Goal: Task Accomplishment & Management: Use online tool/utility

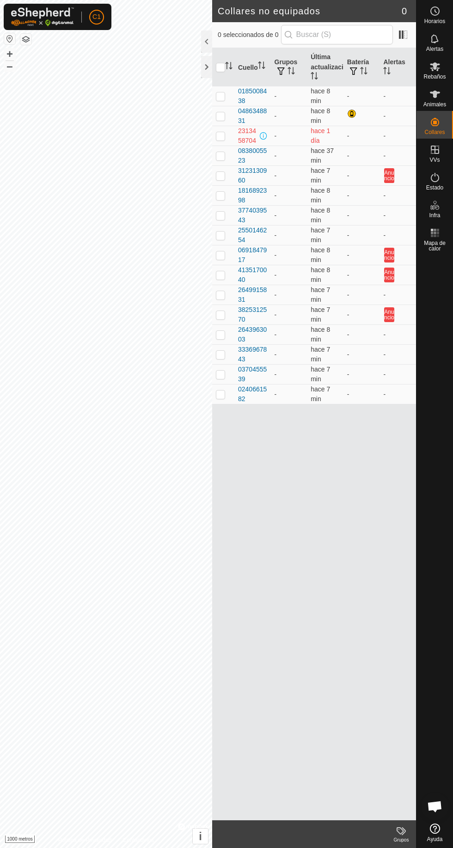
click at [203, 74] on div at bounding box center [206, 67] width 11 height 22
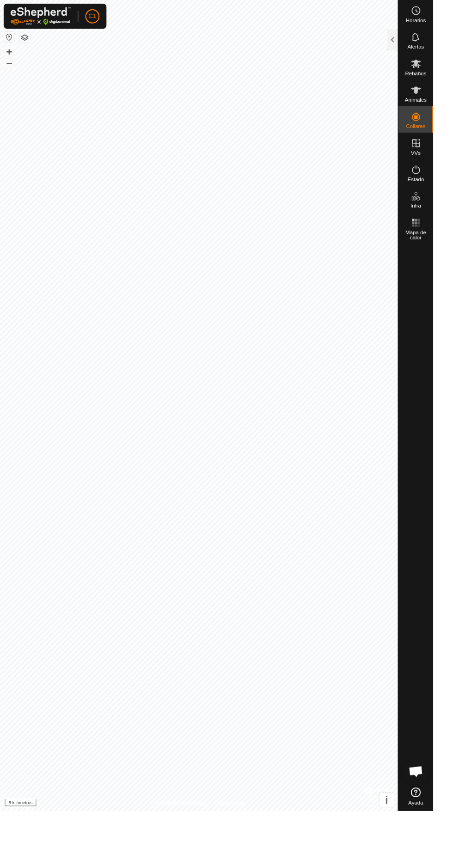
click at [26, 39] on button "button" at bounding box center [25, 39] width 11 height 11
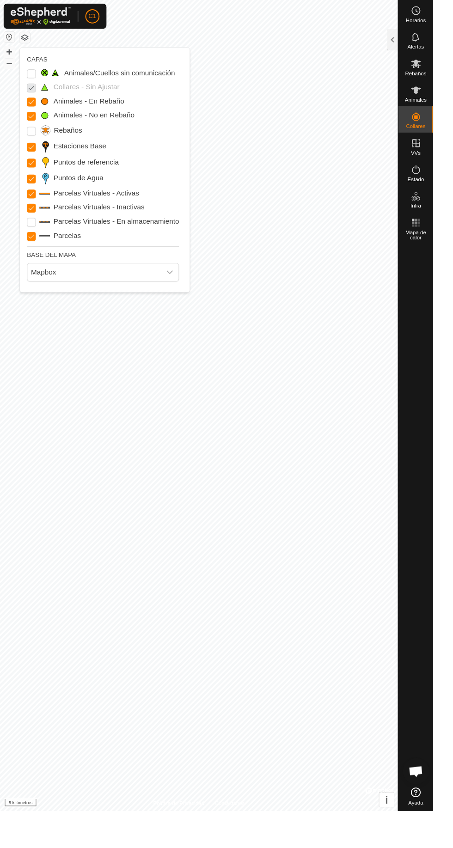
click at [9, 39] on button "button" at bounding box center [9, 38] width 11 height 11
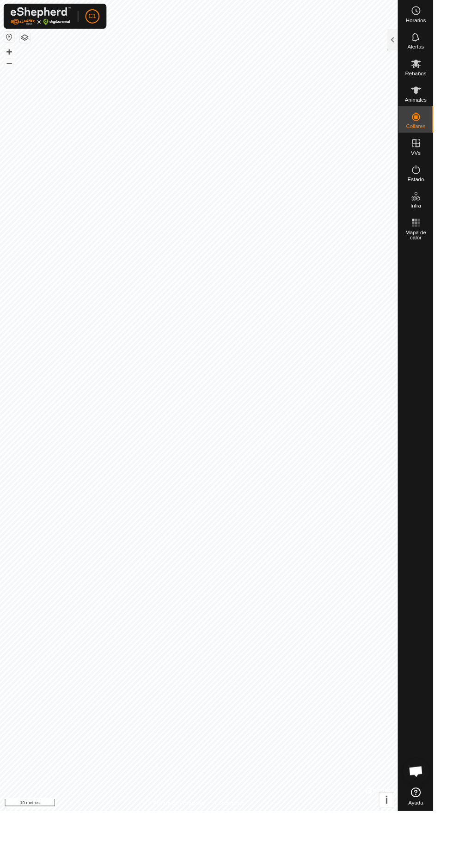
click at [409, 42] on div at bounding box center [410, 42] width 11 height 22
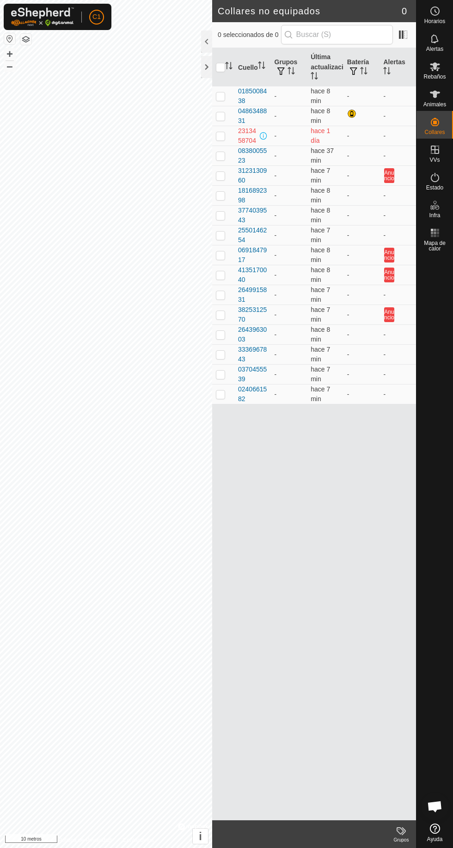
click at [434, 96] on icon at bounding box center [435, 94] width 10 height 7
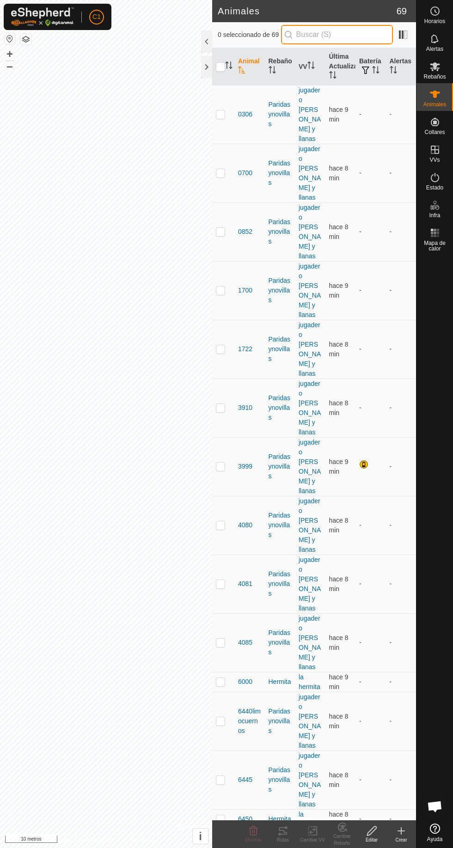
click at [325, 35] on input "text" at bounding box center [337, 34] width 112 height 19
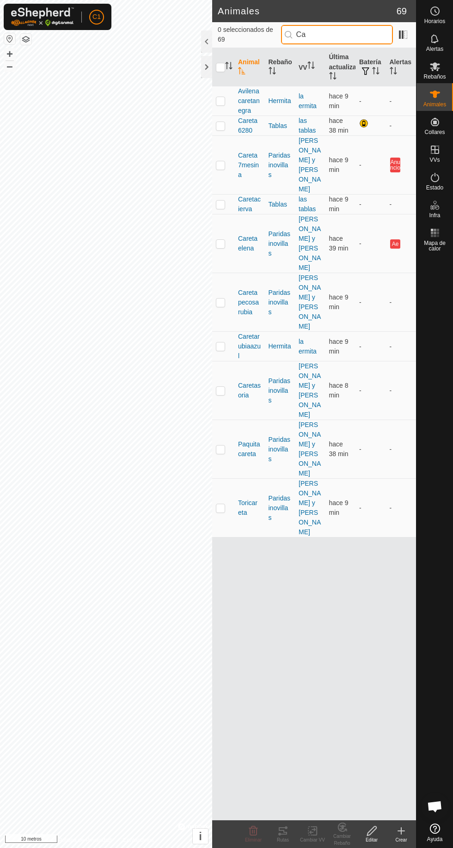
type input "C"
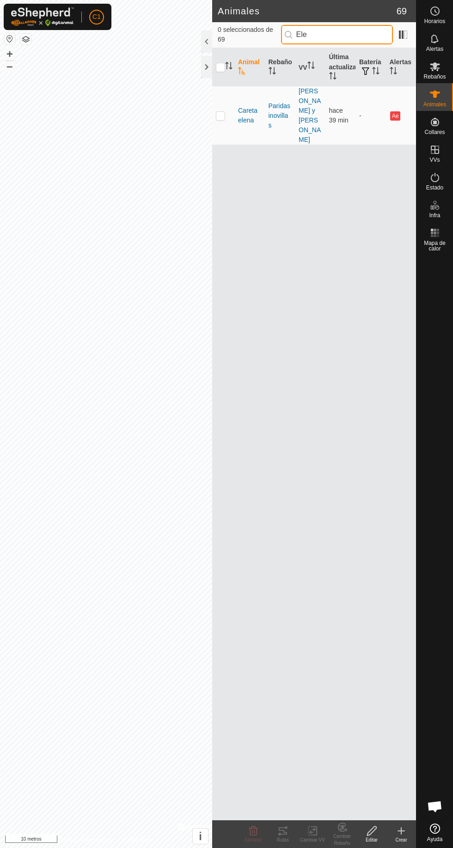
type input "Ele"
click at [215, 105] on td at bounding box center [223, 115] width 22 height 59
checkbox input "true"
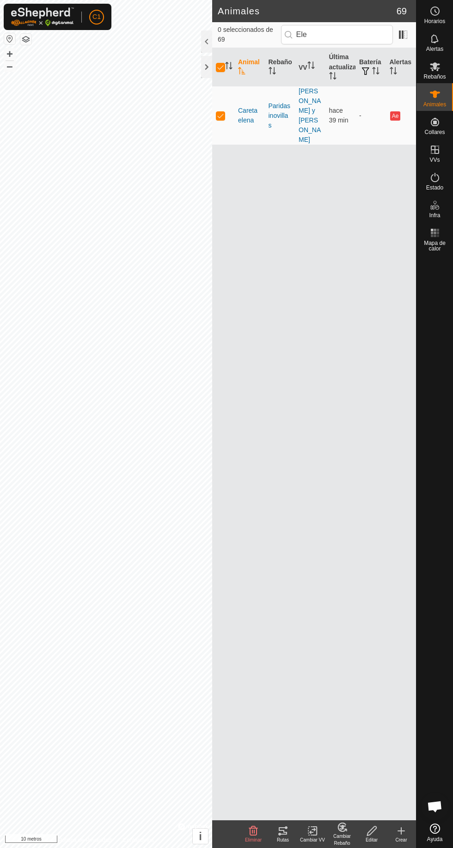
click at [280, 838] on font "Rutas" at bounding box center [283, 839] width 12 height 5
